Goal: Transaction & Acquisition: Purchase product/service

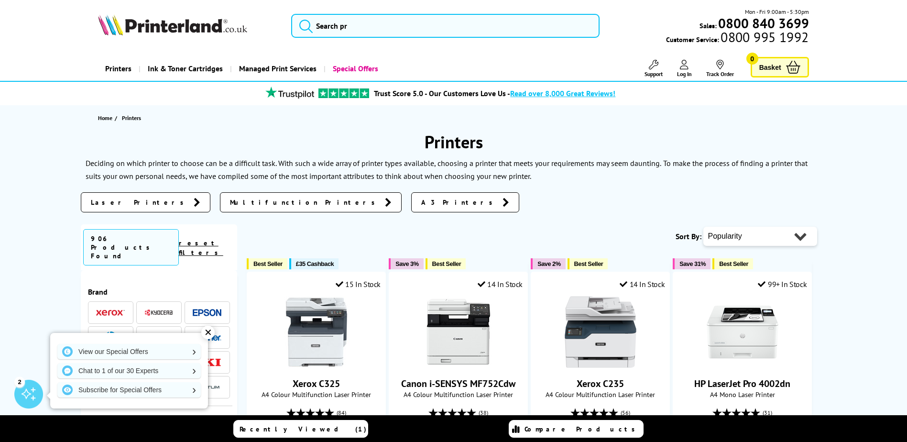
click at [115, 69] on link "Printers" at bounding box center [118, 68] width 41 height 24
